Goal: Task Accomplishment & Management: Manage account settings

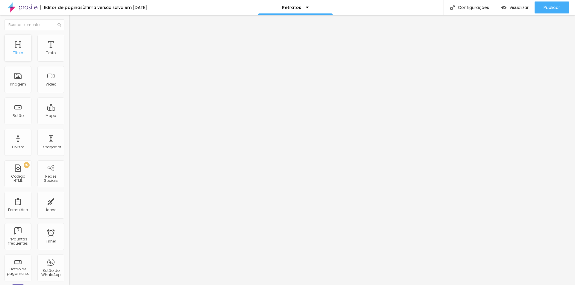
click at [26, 53] on div "Título" at bounding box center [17, 48] width 27 height 27
click at [301, 8] on p "Retratos" at bounding box center [291, 7] width 19 height 4
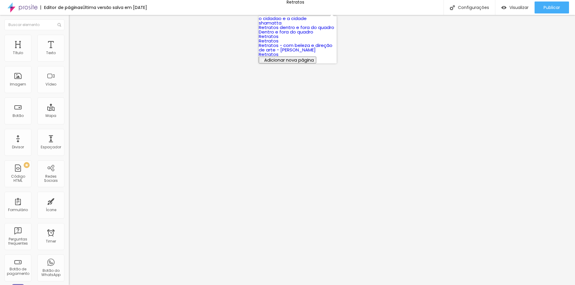
click at [268, 40] on link "Retratos" at bounding box center [269, 36] width 20 height 6
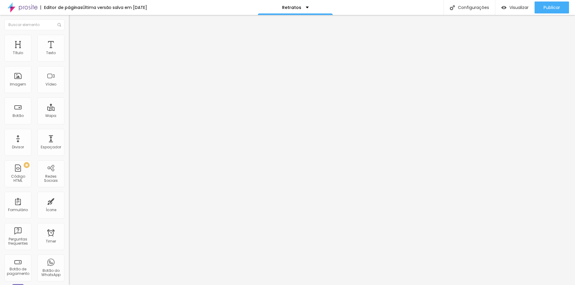
click at [32, 10] on img at bounding box center [22, 7] width 30 height 15
